Goal: Task Accomplishment & Management: Manage account settings

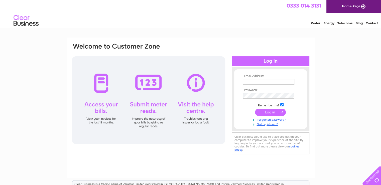
type input "mike@eppingclassiccars.co.uk"
click at [267, 113] on input "submit" at bounding box center [270, 112] width 31 height 7
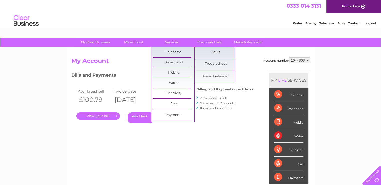
click at [205, 52] on link "Fault" at bounding box center [215, 52] width 41 height 10
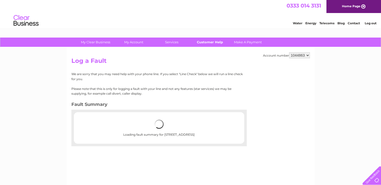
click at [202, 41] on link "Customer Help" at bounding box center [209, 42] width 41 height 9
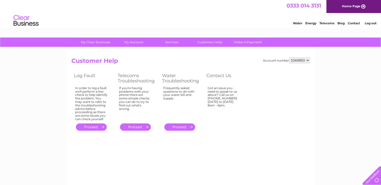
click at [129, 128] on link "." at bounding box center [135, 126] width 31 height 7
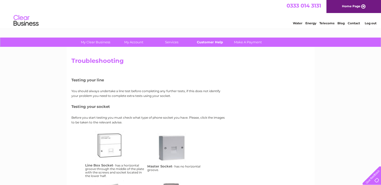
click at [203, 42] on link "Customer Help" at bounding box center [209, 42] width 41 height 9
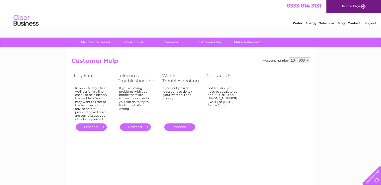
click at [329, 21] on link "Telecoms" at bounding box center [326, 23] width 15 height 4
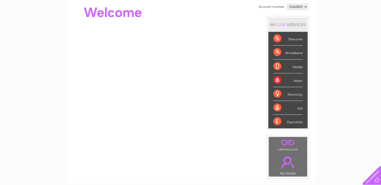
scroll to position [50, 0]
click at [291, 40] on div "Telecoms" at bounding box center [287, 39] width 29 height 14
click at [297, 39] on div "Telecoms" at bounding box center [287, 39] width 29 height 14
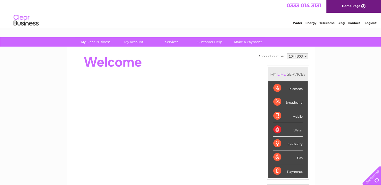
scroll to position [0, 0]
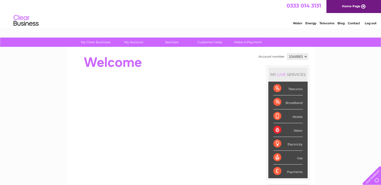
click at [305, 56] on select "1044863" at bounding box center [297, 57] width 21 height 6
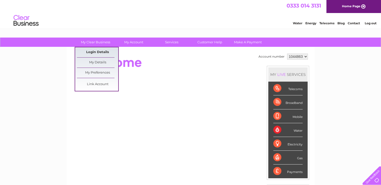
click at [96, 50] on link "Login Details" at bounding box center [97, 52] width 41 height 10
